Goal: Task Accomplishment & Management: Use online tool/utility

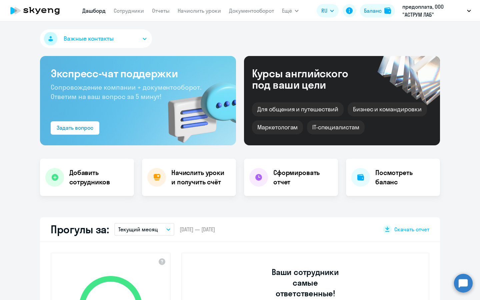
select select "30"
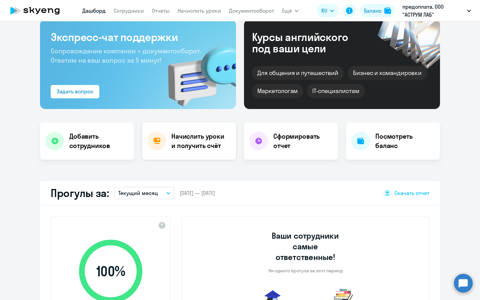
click at [209, 135] on h4 "Начислить уроки и получить счёт" at bounding box center [200, 141] width 58 height 19
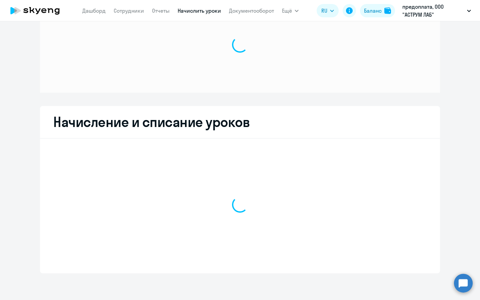
scroll to position [35, 0]
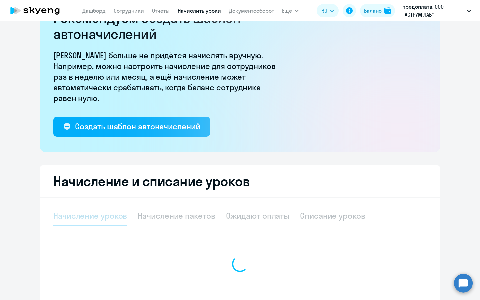
select select "10"
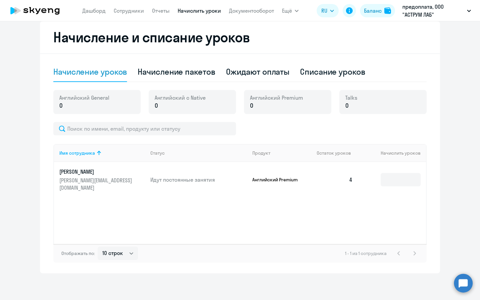
scroll to position [179, 0]
click at [408, 176] on input at bounding box center [400, 179] width 40 height 13
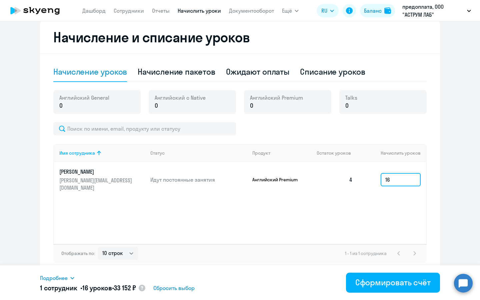
type input "1"
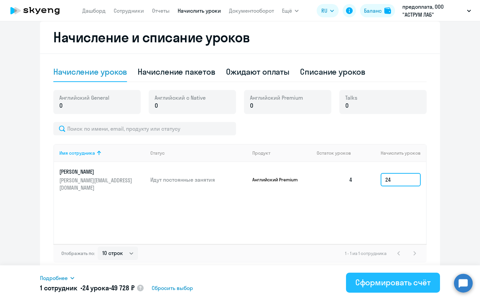
type input "24"
click at [411, 287] on button "Сформировать счёт" at bounding box center [393, 282] width 94 height 20
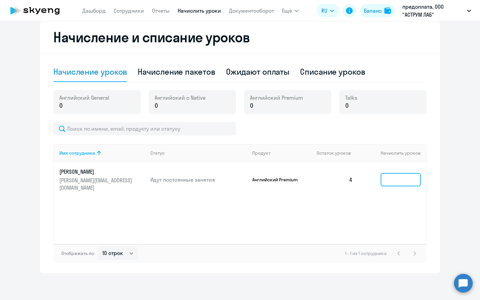
click at [385, 175] on input at bounding box center [400, 179] width 40 height 13
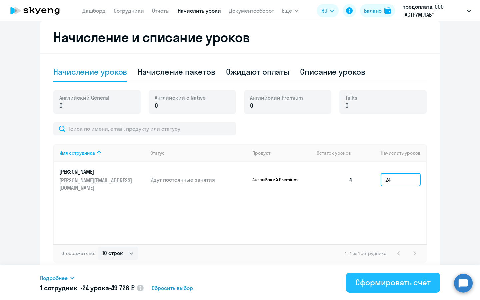
type input "24"
click at [367, 284] on div "Сформировать счёт" at bounding box center [392, 282] width 75 height 11
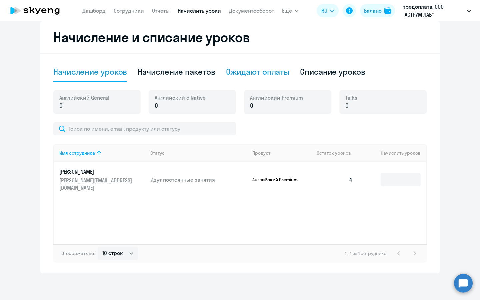
click at [271, 75] on div "Ожидают оплаты" at bounding box center [258, 71] width 64 height 11
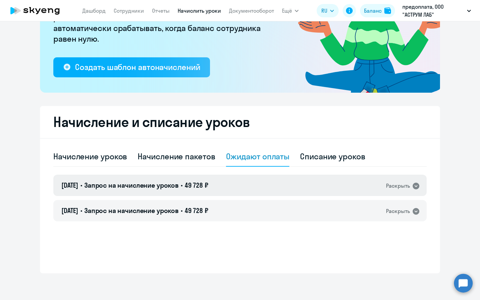
click at [417, 187] on icon at bounding box center [415, 186] width 7 height 7
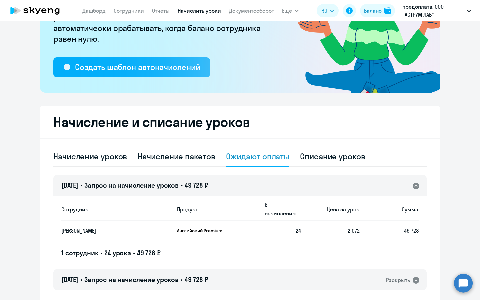
click at [98, 183] on span "Запрос на начисление уроков" at bounding box center [131, 185] width 94 height 8
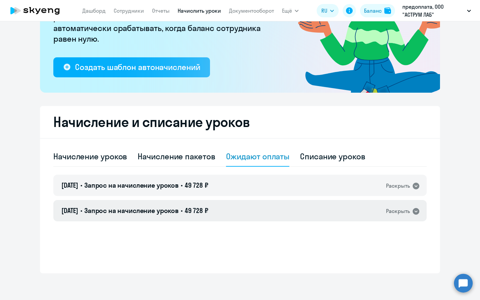
click at [95, 214] on span "Запрос на начисление уроков" at bounding box center [131, 210] width 94 height 8
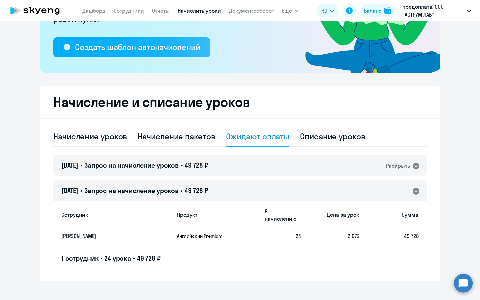
scroll to position [114, 0]
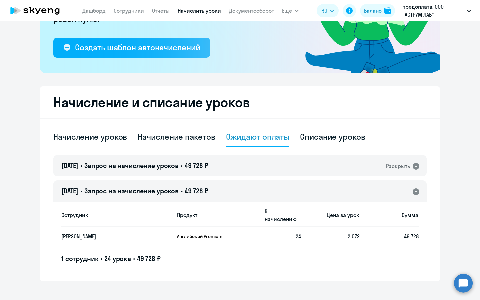
click at [98, 232] on p "[PERSON_NAME]" at bounding box center [109, 235] width 97 height 7
click at [96, 217] on th "Сотрудник" at bounding box center [116, 214] width 110 height 23
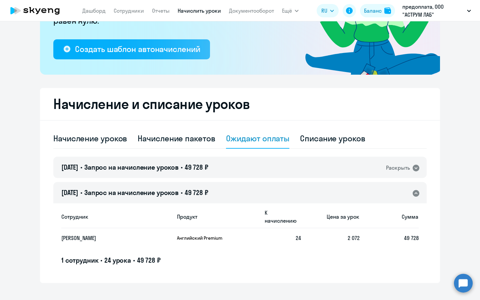
click at [296, 234] on span "24" at bounding box center [297, 237] width 5 height 7
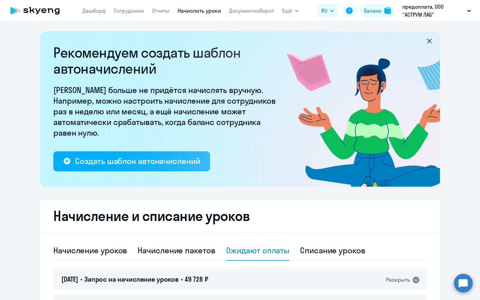
scroll to position [0, 0]
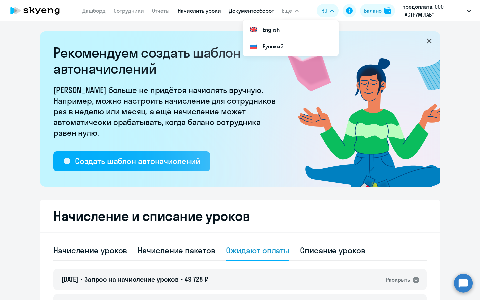
click at [259, 9] on link "Документооборот" at bounding box center [251, 10] width 45 height 7
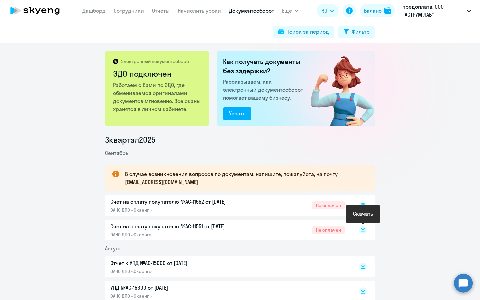
click at [360, 229] on rect at bounding box center [363, 230] width 8 height 8
